Goal: Task Accomplishment & Management: Manage account settings

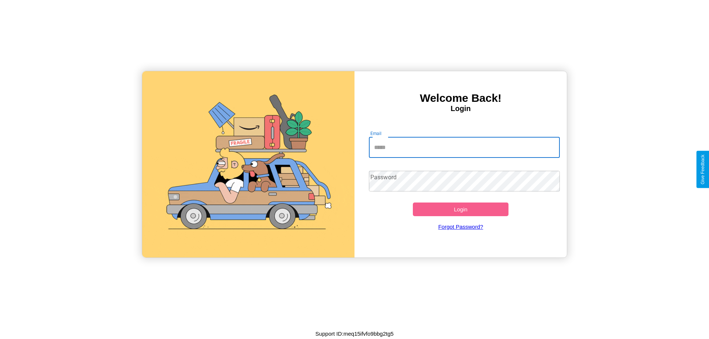
click at [464, 147] on input "Email" at bounding box center [464, 147] width 191 height 21
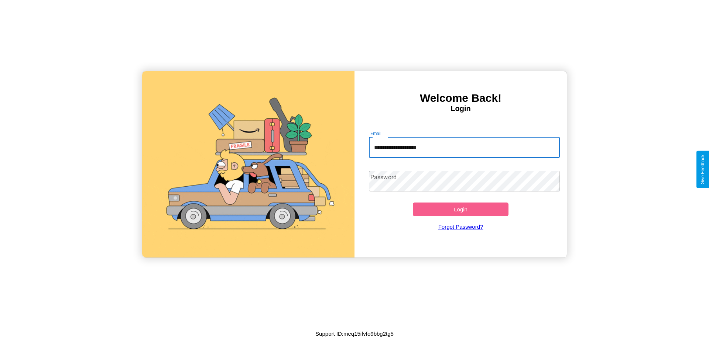
type input "**********"
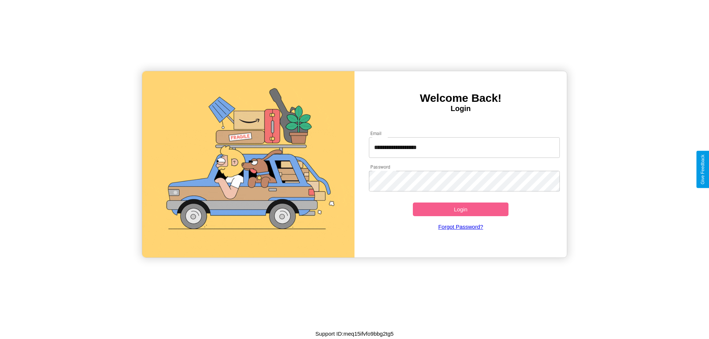
click at [460, 209] on button "Login" at bounding box center [461, 210] width 96 height 14
